Goal: Find specific page/section: Find specific page/section

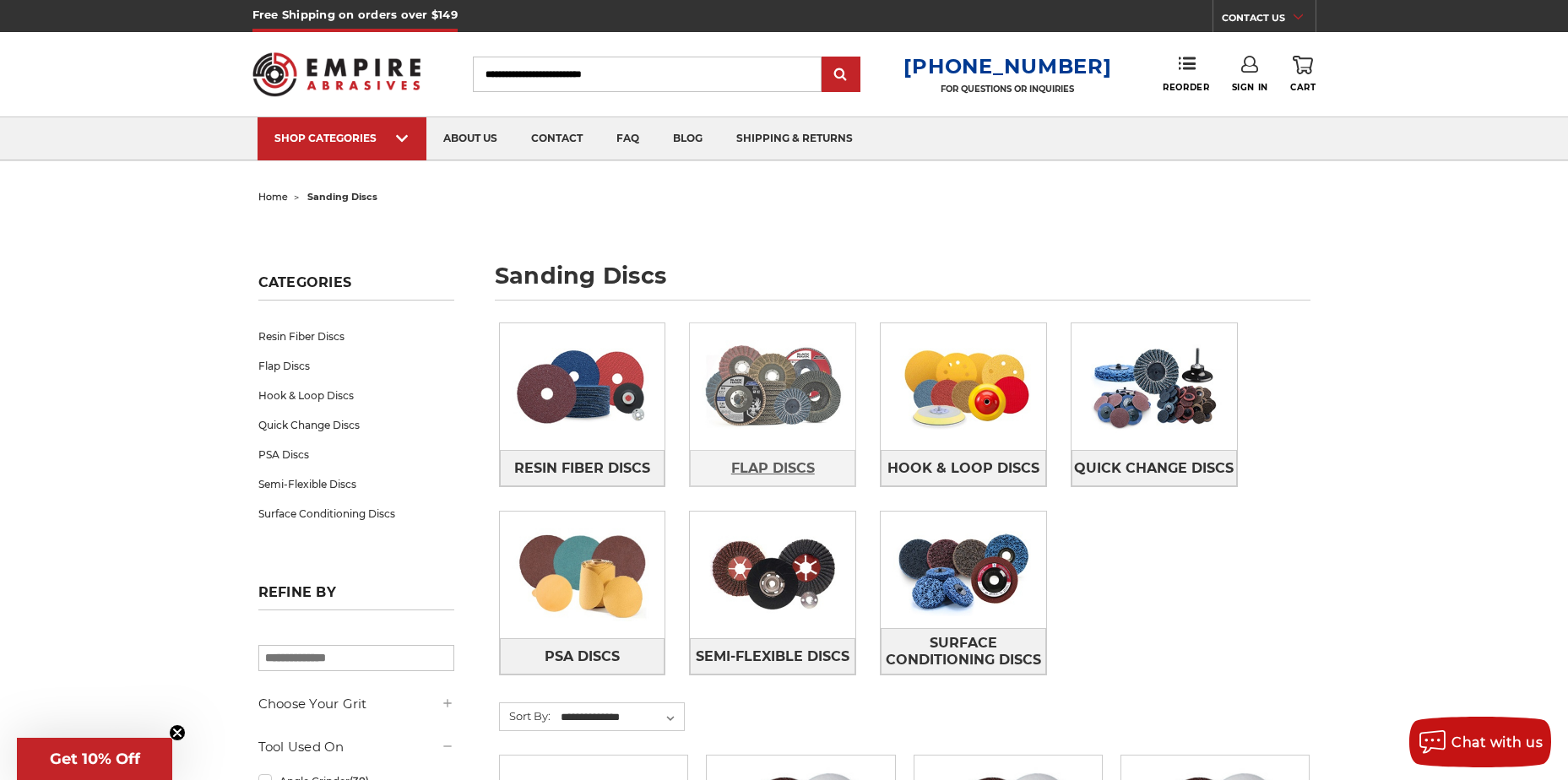
click at [787, 464] on span "Flap Discs" at bounding box center [773, 468] width 84 height 29
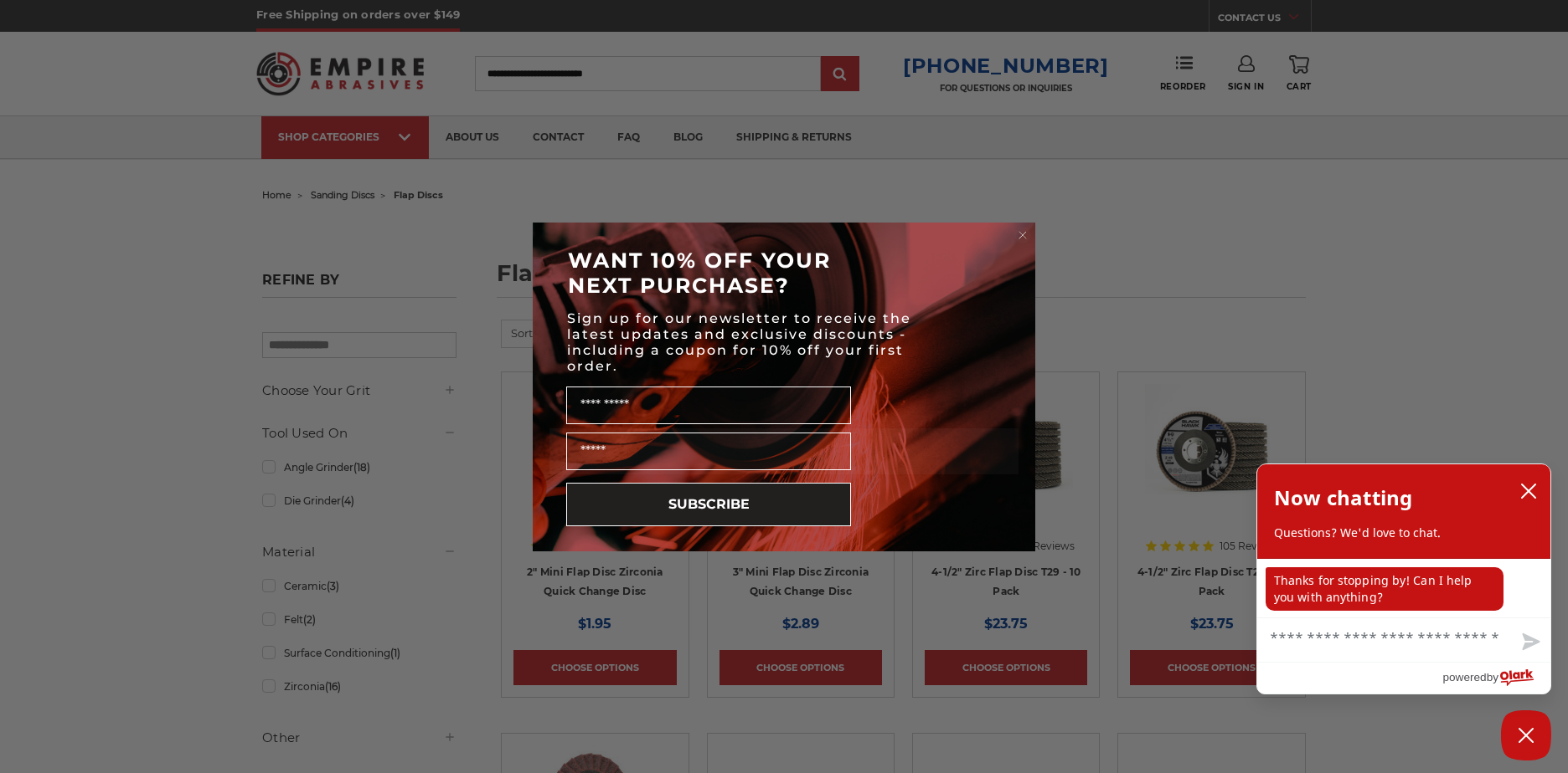
click at [1020, 238] on icon "Close dialog" at bounding box center [1023, 235] width 7 height 7
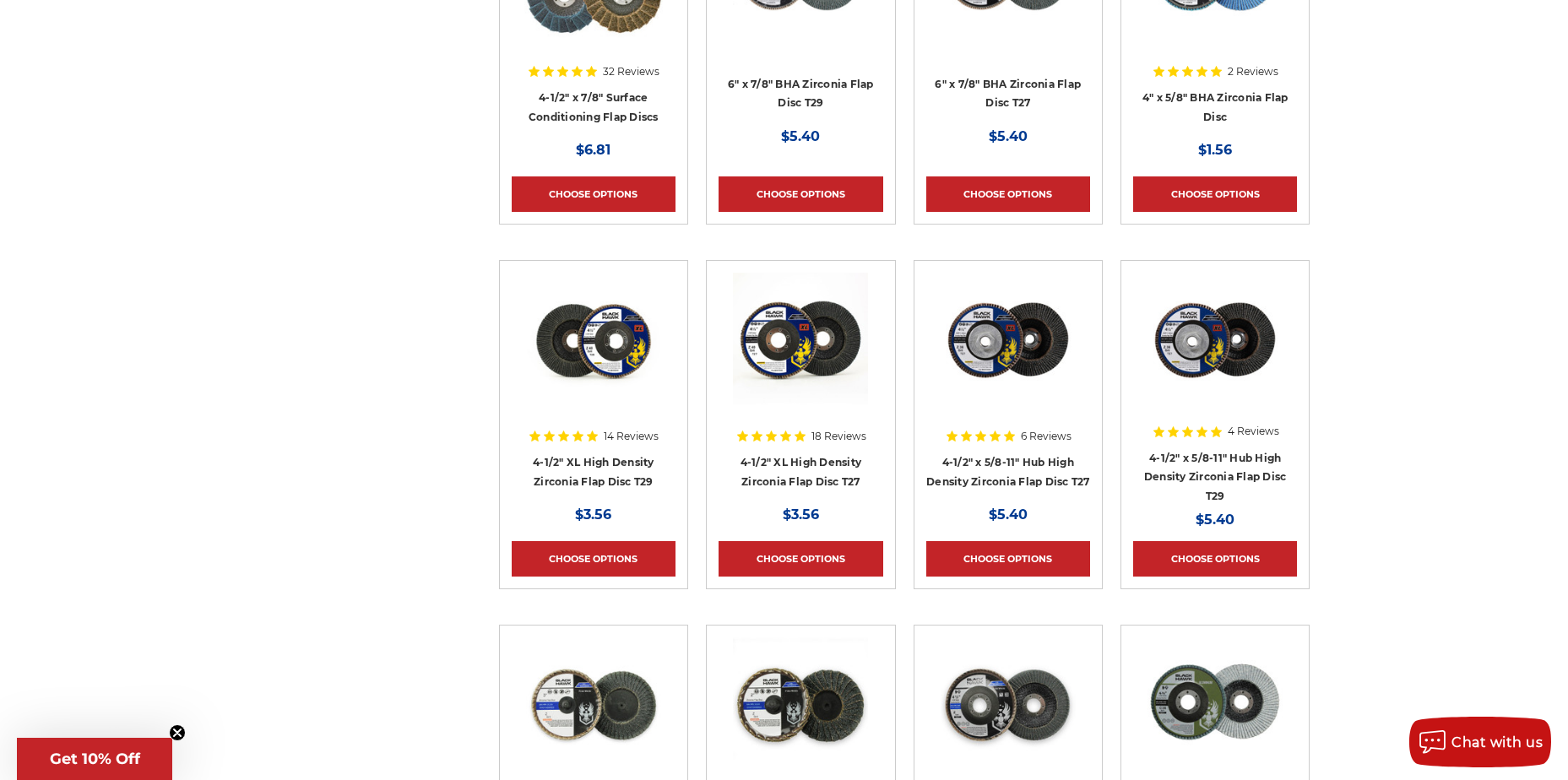
scroll to position [1183, 0]
